Goal: Navigation & Orientation: Find specific page/section

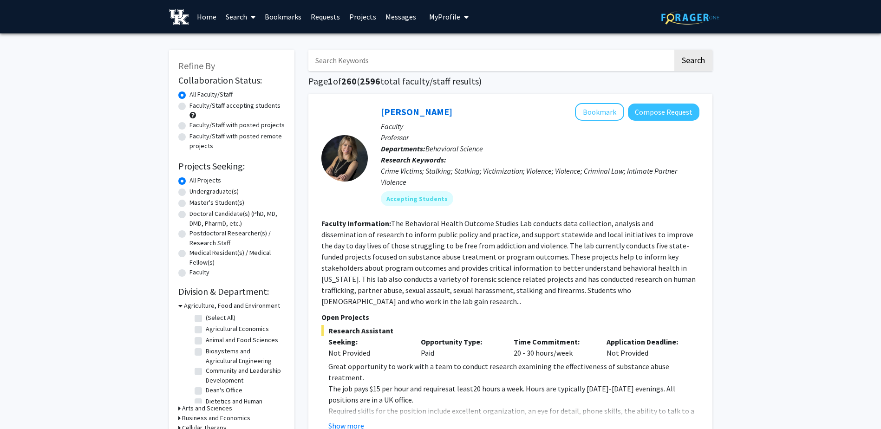
click at [190, 108] on label "Faculty/Staff accepting students" at bounding box center [235, 106] width 91 height 10
click at [190, 107] on input "Faculty/Staff accepting students" at bounding box center [193, 104] width 6 height 6
radio input "true"
click at [190, 193] on label "Undergraduate(s)" at bounding box center [214, 192] width 49 height 10
click at [190, 193] on input "Undergraduate(s)" at bounding box center [193, 190] width 6 height 6
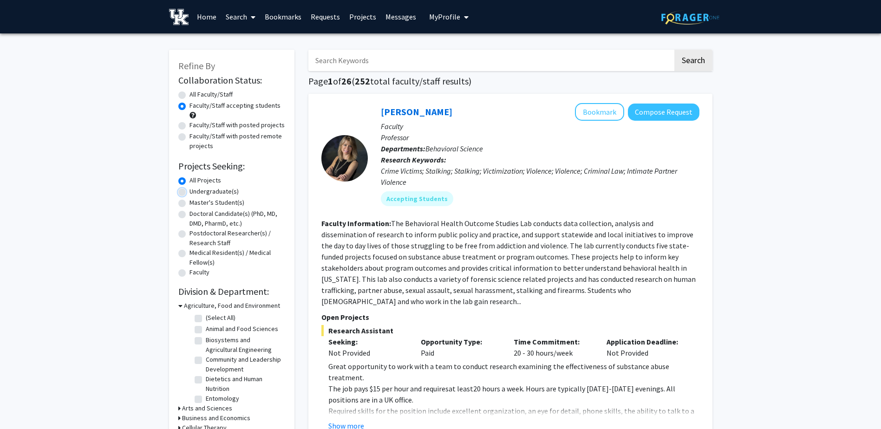
radio input "true"
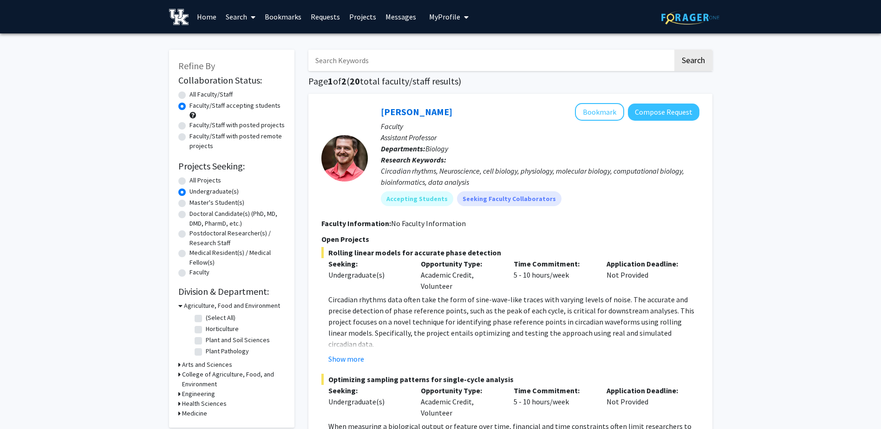
click at [449, 16] on span "My Profile" at bounding box center [444, 16] width 31 height 9
click at [464, 59] on span "View Profile" at bounding box center [487, 53] width 56 height 10
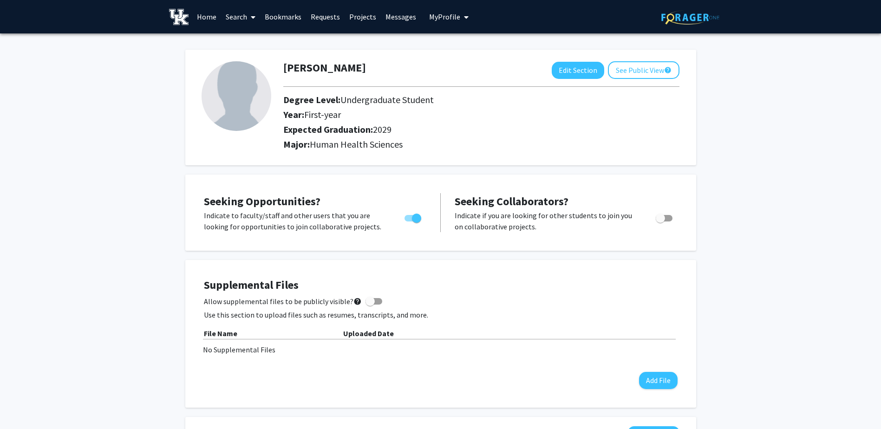
click at [214, 21] on link "Home" at bounding box center [206, 16] width 29 height 33
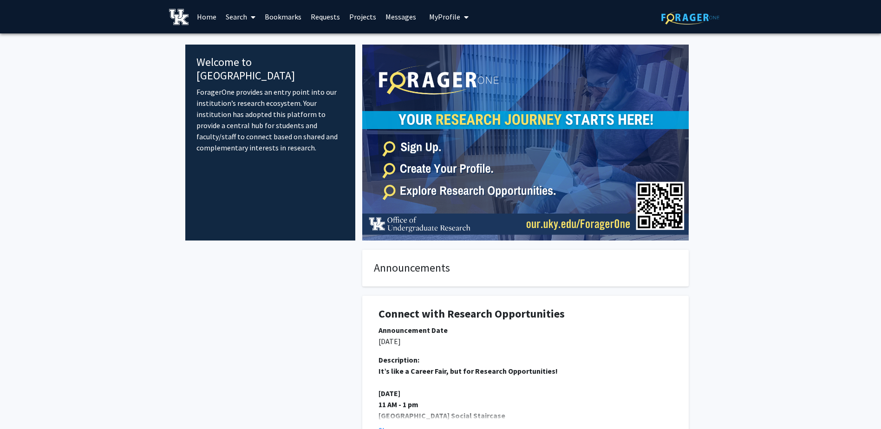
click at [293, 18] on link "Bookmarks" at bounding box center [283, 16] width 46 height 33
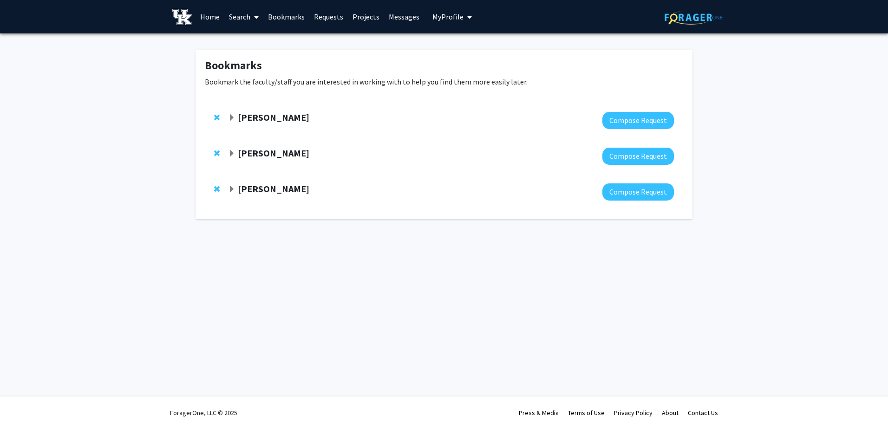
click at [331, 17] on link "Requests" at bounding box center [328, 16] width 39 height 33
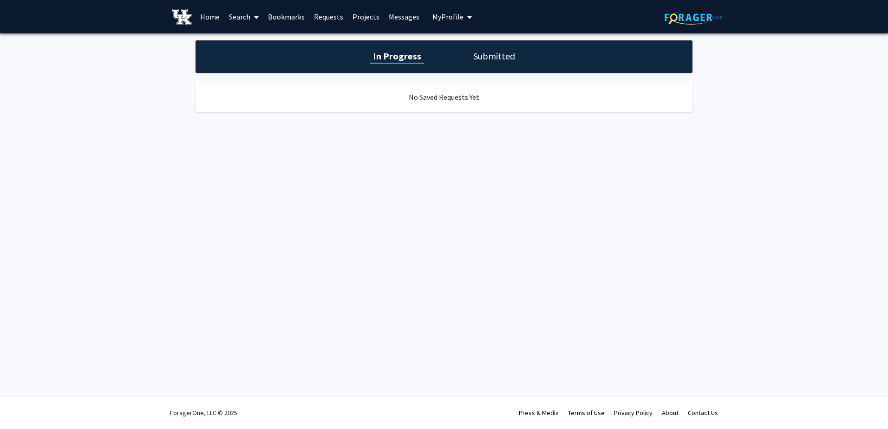
click at [355, 16] on link "Projects" at bounding box center [366, 16] width 36 height 33
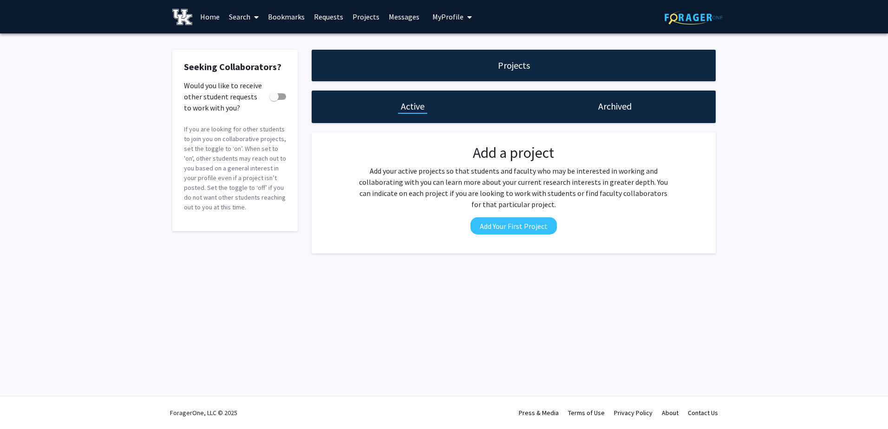
click at [391, 18] on link "Messages" at bounding box center [404, 16] width 40 height 33
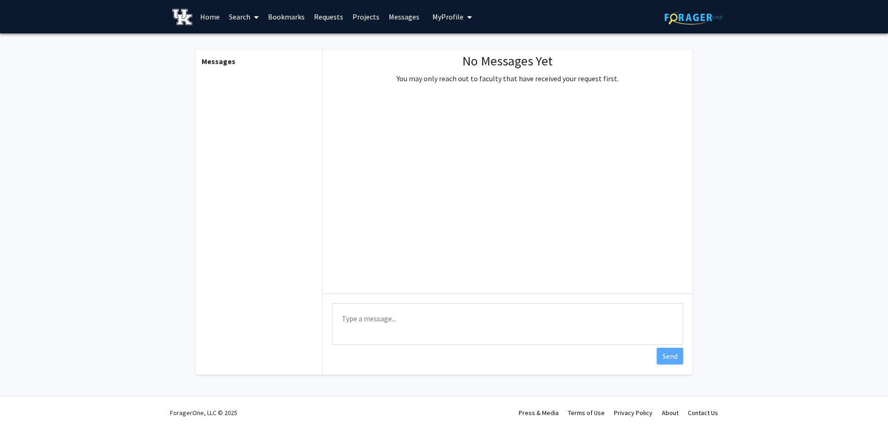
click at [334, 20] on link "Requests" at bounding box center [328, 16] width 39 height 33
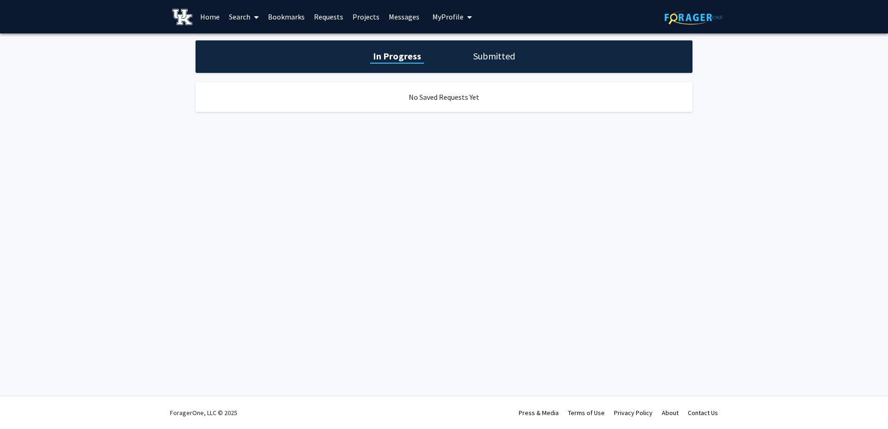
click at [298, 19] on link "Bookmarks" at bounding box center [286, 16] width 46 height 33
